Goal: Task Accomplishment & Management: Complete application form

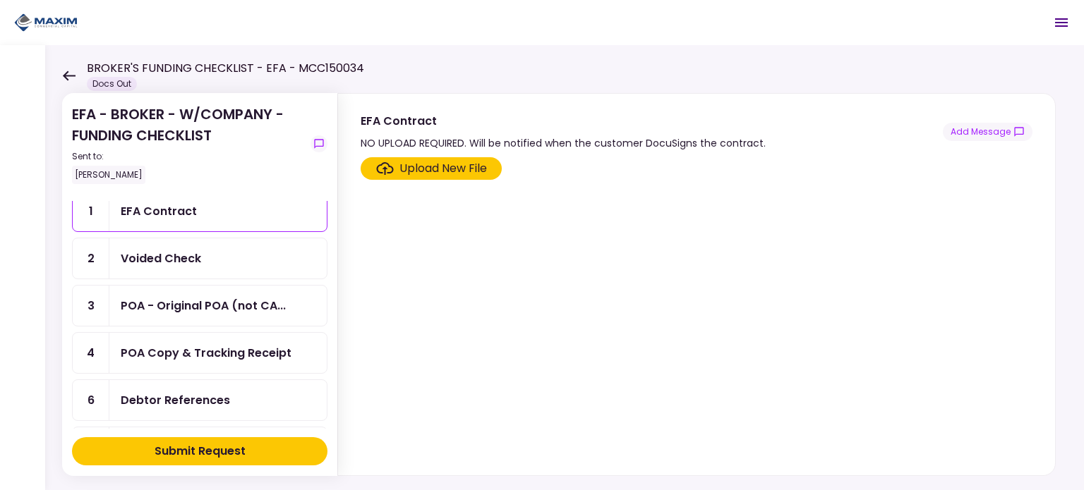
scroll to position [71, 0]
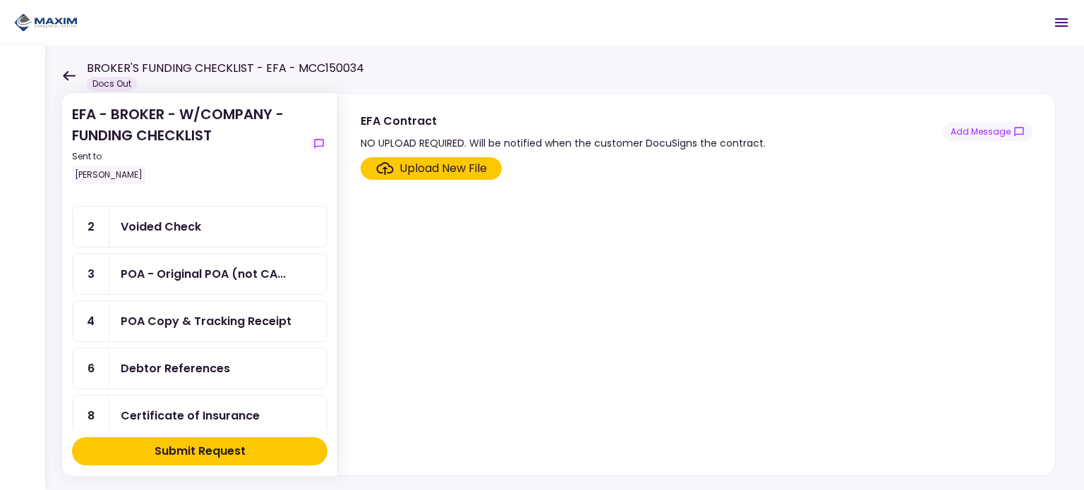
click at [208, 231] on div "Voided Check" at bounding box center [218, 227] width 195 height 18
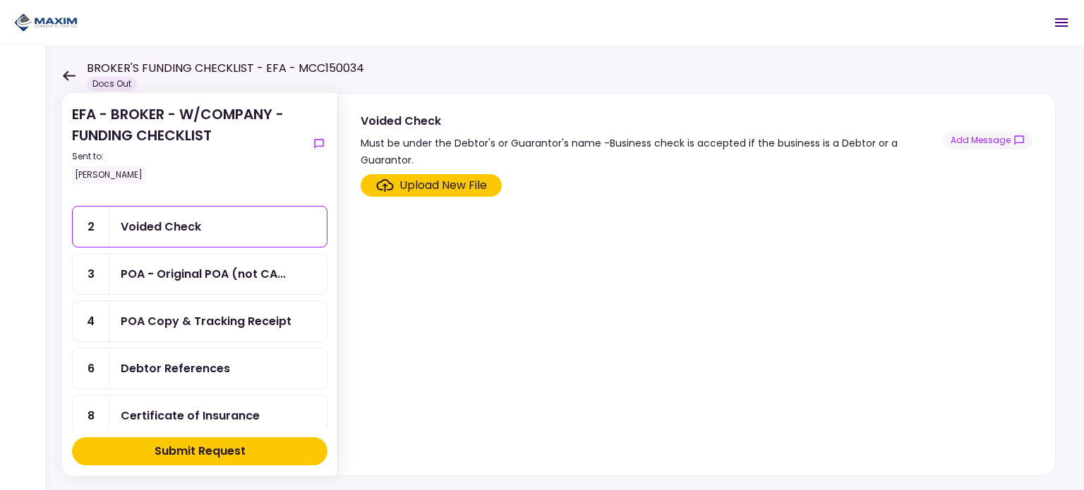
click at [429, 188] on div "Upload New File" at bounding box center [442, 185] width 87 height 17
click at [0, 0] on input "Upload New File" at bounding box center [0, 0] width 0 height 0
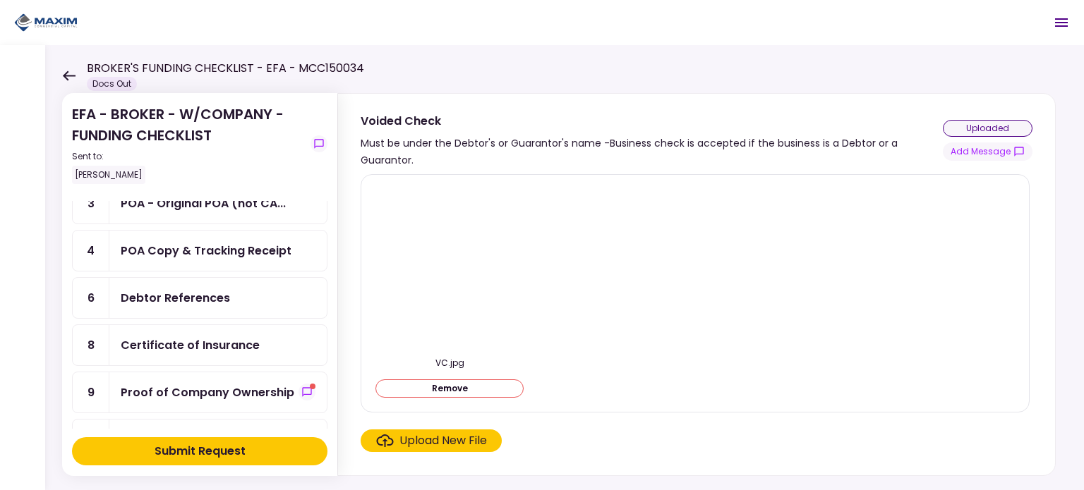
scroll to position [212, 0]
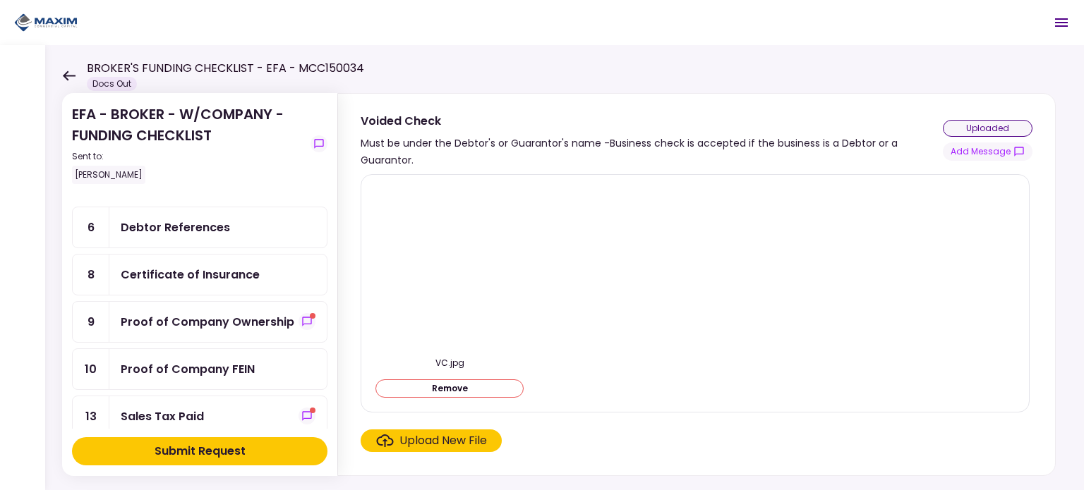
click at [213, 313] on div "Proof of Company Ownership" at bounding box center [208, 322] width 174 height 18
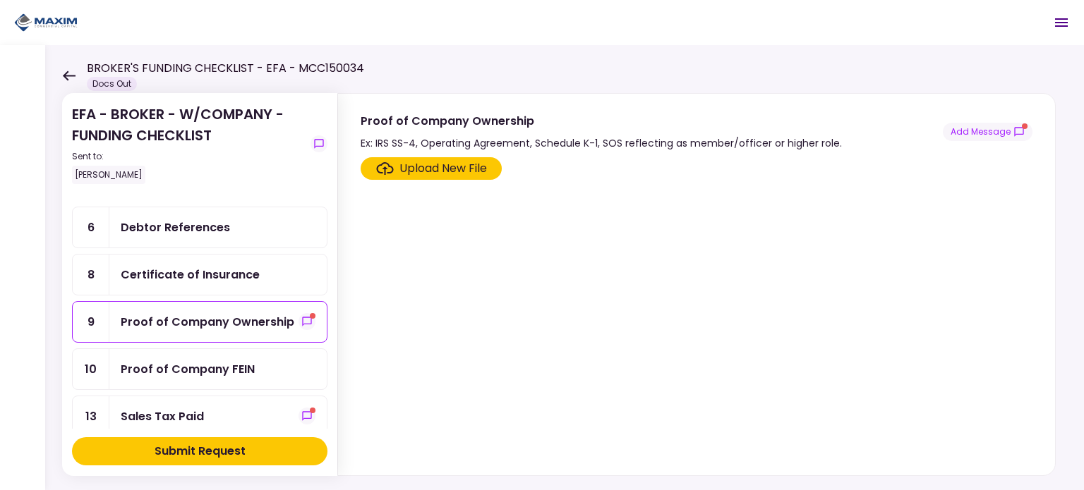
click at [399, 169] on div "Upload New File" at bounding box center [442, 168] width 87 height 17
click at [0, 0] on input "Upload New File" at bounding box center [0, 0] width 0 height 0
click at [1012, 135] on button "Add Message" at bounding box center [988, 132] width 90 height 18
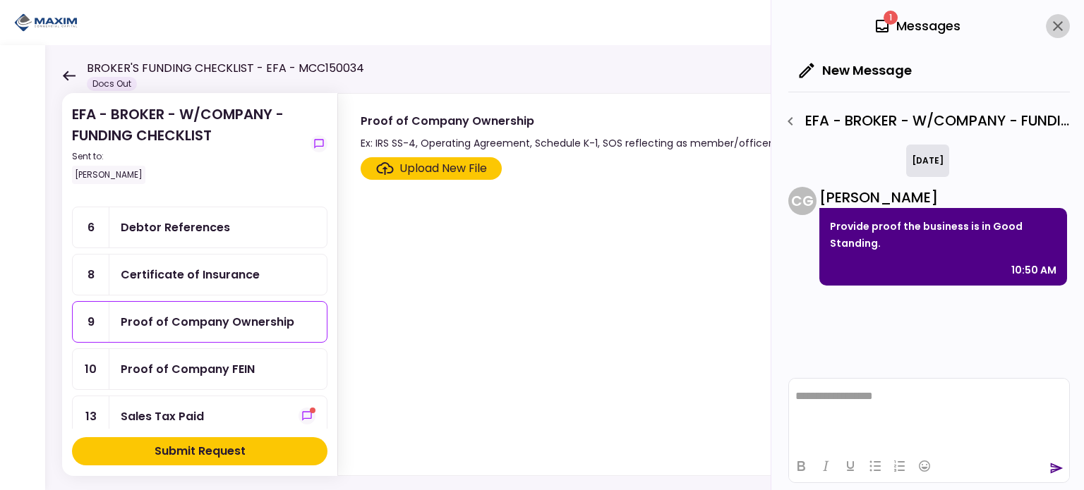
click at [1058, 26] on icon "close" at bounding box center [1057, 26] width 17 height 17
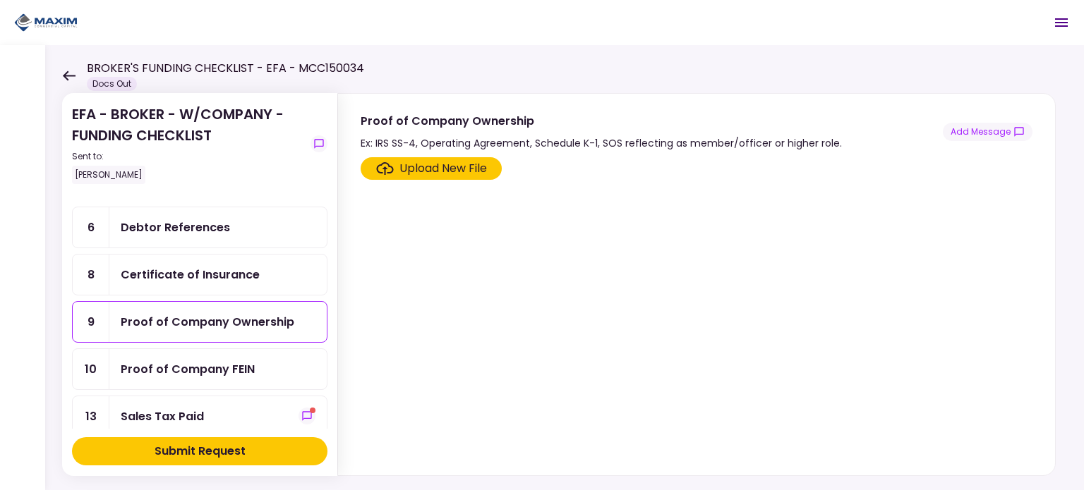
click at [457, 170] on div "Upload New File" at bounding box center [442, 168] width 87 height 17
click at [0, 0] on input "Upload New File" at bounding box center [0, 0] width 0 height 0
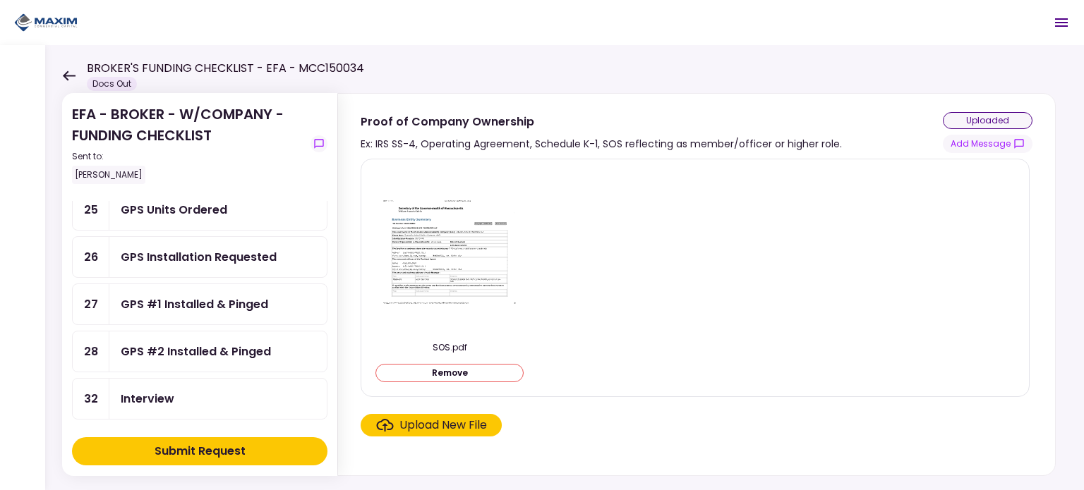
scroll to position [847, 0]
